Goal: Task Accomplishment & Management: Manage account settings

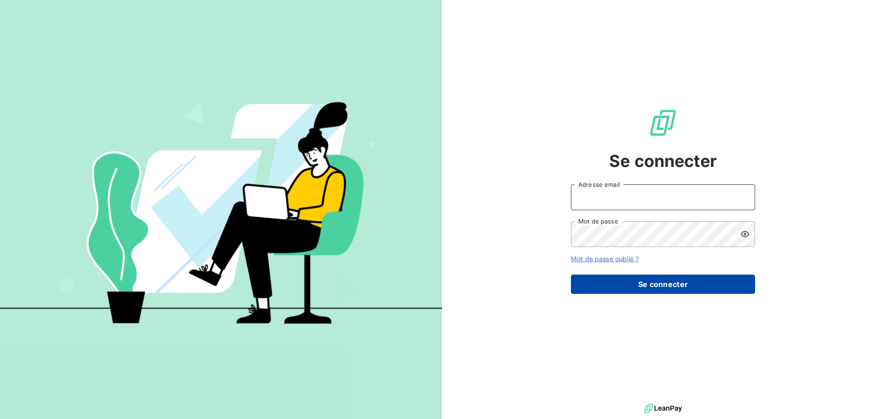
type input "[PERSON_NAME][EMAIL_ADDRESS][PERSON_NAME][DOMAIN_NAME]"
click at [647, 286] on button "Se connecter" at bounding box center [663, 284] width 184 height 19
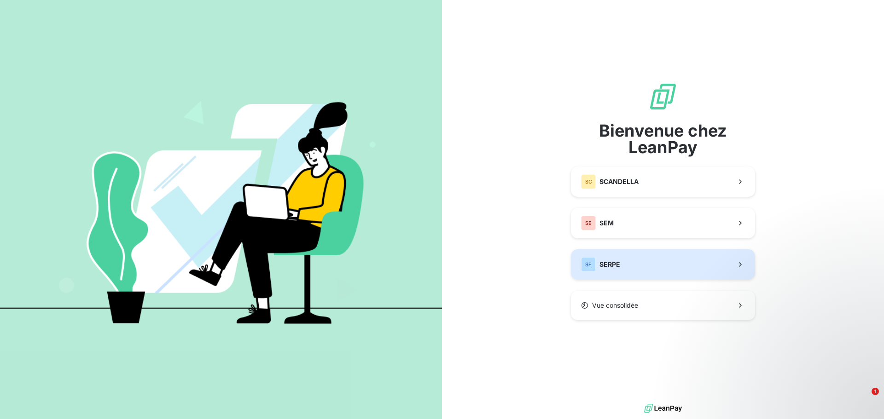
click at [618, 265] on span "SERPE" at bounding box center [609, 264] width 21 height 9
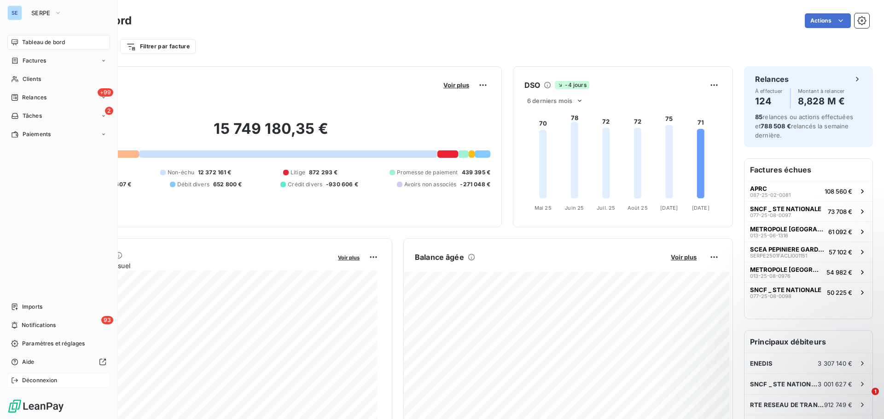
click at [34, 383] on span "Déconnexion" at bounding box center [39, 380] width 35 height 8
